Goal: Task Accomplishment & Management: Use online tool/utility

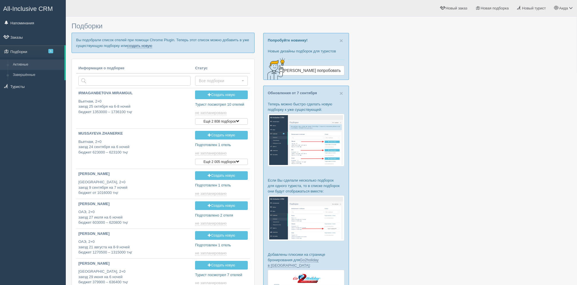
click at [143, 44] on link "создать новую" at bounding box center [139, 45] width 25 height 5
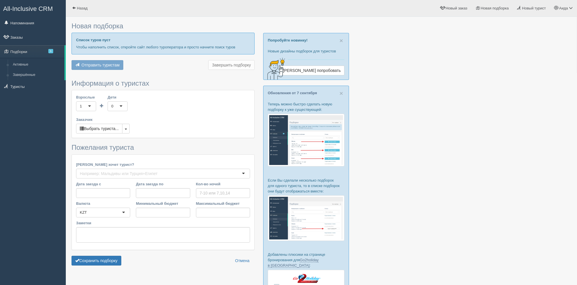
type input "8"
type input "980000"
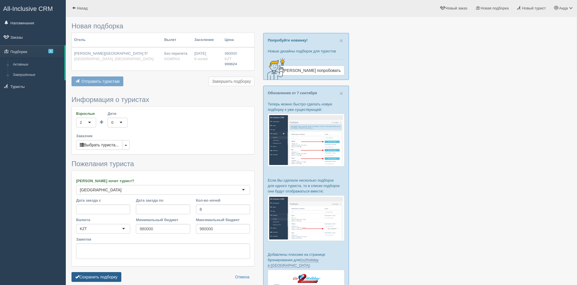
click at [94, 280] on button "Сохранить подборку" at bounding box center [97, 277] width 50 height 10
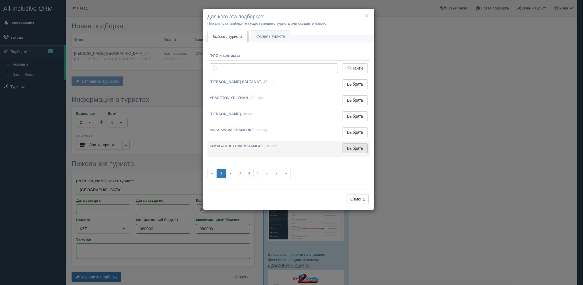
click at [364, 146] on button "Выбрать" at bounding box center [354, 148] width 25 height 10
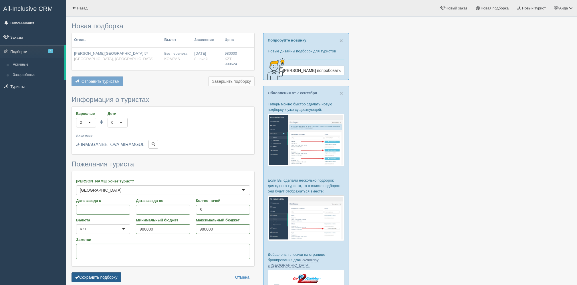
click at [97, 273] on button "Сохранить подборку" at bounding box center [97, 277] width 50 height 10
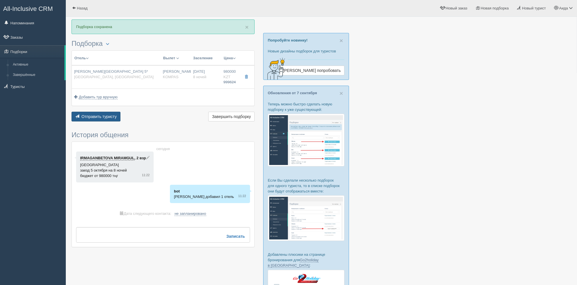
click at [96, 120] on button "Отправить туристу Отправить" at bounding box center [96, 117] width 49 height 10
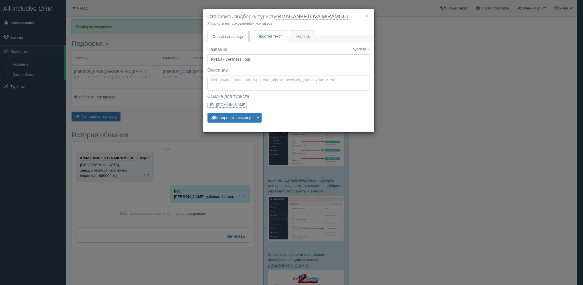
click at [275, 38] on span "Простой текст" at bounding box center [269, 36] width 25 height 4
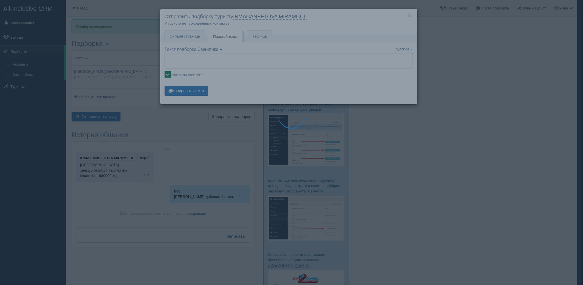
type textarea "🌞 Добрый день! Предлагаем Вам рассмотреть следующие варианты: 🌎 Китай, Дадунхай…"
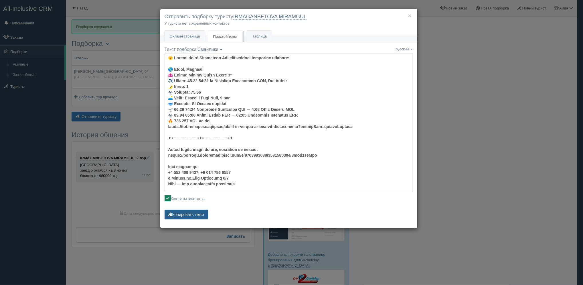
click at [188, 217] on button "Копировать текст" at bounding box center [187, 214] width 44 height 10
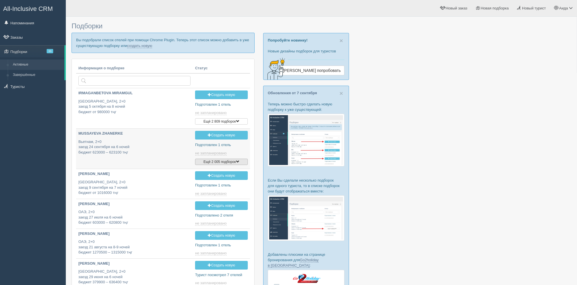
type input "[DATE] 16:15"
type input "[DATE] 12:20"
click at [148, 45] on link "создать новую" at bounding box center [139, 45] width 25 height 5
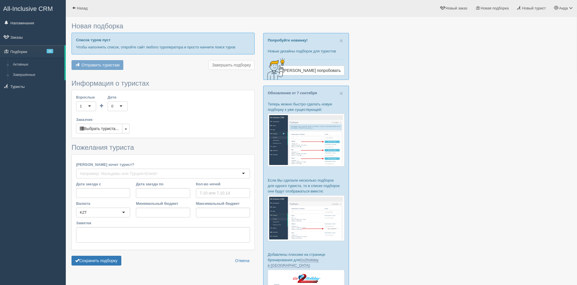
type input "6-7"
type input "1627900"
type input "1807300"
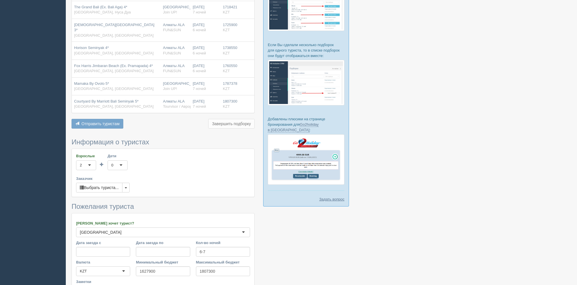
scroll to position [139, 0]
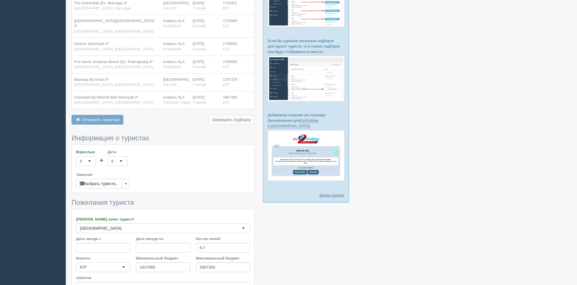
drag, startPoint x: 576, startPoint y: 139, endPoint x: 579, endPoint y: 142, distance: 3.8
click at [577, 142] on html "All-Inclusive CRM Напоминания Заказы Подборки 11" at bounding box center [288, 3] width 577 height 285
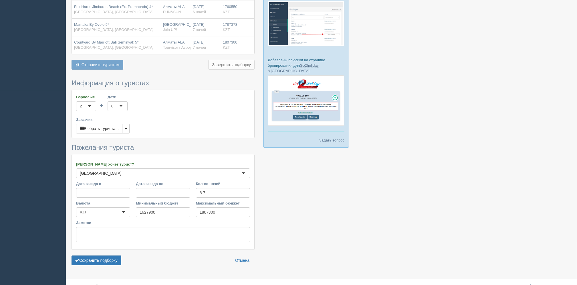
scroll to position [195, 0]
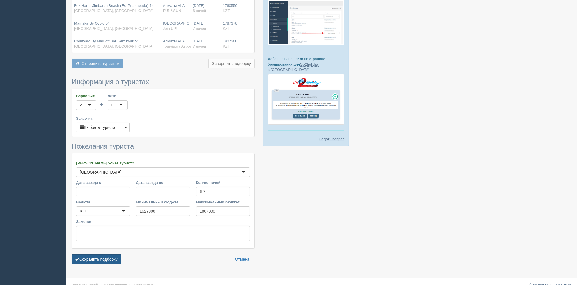
click at [92, 254] on button "Сохранить подборку" at bounding box center [97, 259] width 50 height 10
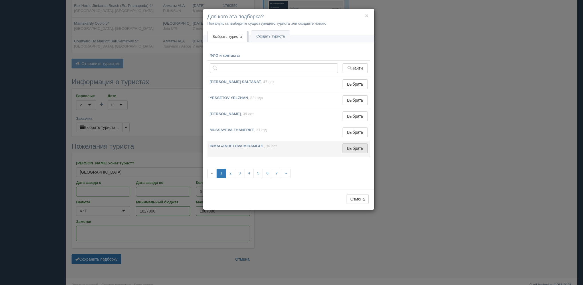
drag, startPoint x: 348, startPoint y: 156, endPoint x: 350, endPoint y: 147, distance: 8.5
click at [350, 147] on td "Выбрать Выбран" at bounding box center [354, 149] width 29 height 16
click at [350, 147] on button "Выбрать" at bounding box center [354, 148] width 25 height 10
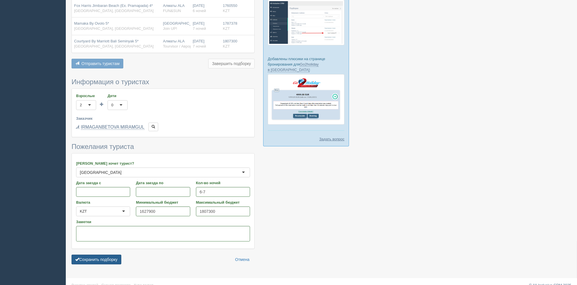
click at [110, 254] on button "Сохранить подборку" at bounding box center [97, 259] width 50 height 10
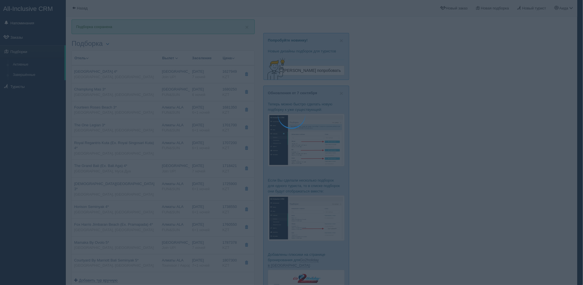
type textarea "🌞 Loremi dolo! Sitametcon Adi elitseddoei temporinc utlabore: 🌎 Etdolorem, Aliq…"
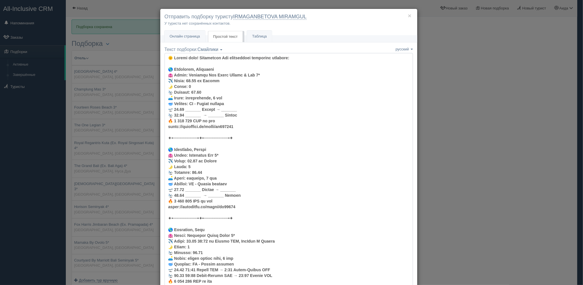
click at [190, 36] on span "Онлайн страница" at bounding box center [185, 36] width 30 height 4
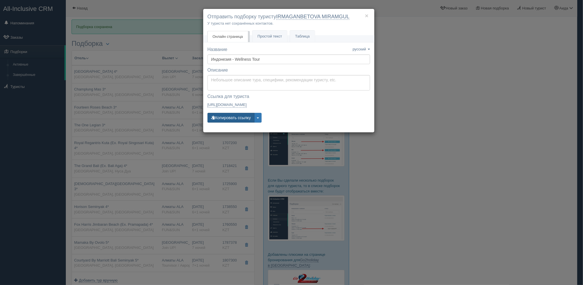
click at [231, 117] on button "Копировать ссылку" at bounding box center [230, 118] width 47 height 10
click at [202, 19] on div "× Отправить подборку туристу IRMAGANBETOVA MIRAMGUL У туриста нет сохранённых к…" at bounding box center [291, 142] width 583 height 285
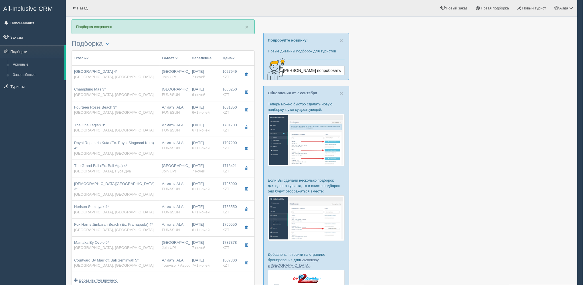
scroll to position [9, 0]
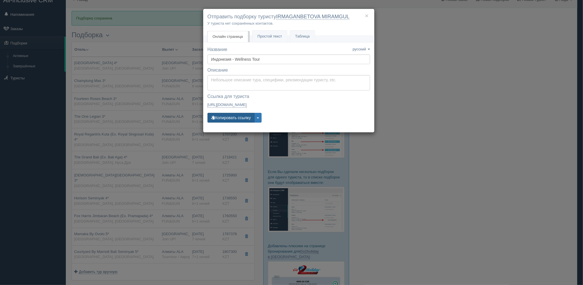
click at [233, 121] on button "Копировать ссылку" at bounding box center [230, 118] width 47 height 10
